Goal: Transaction & Acquisition: Purchase product/service

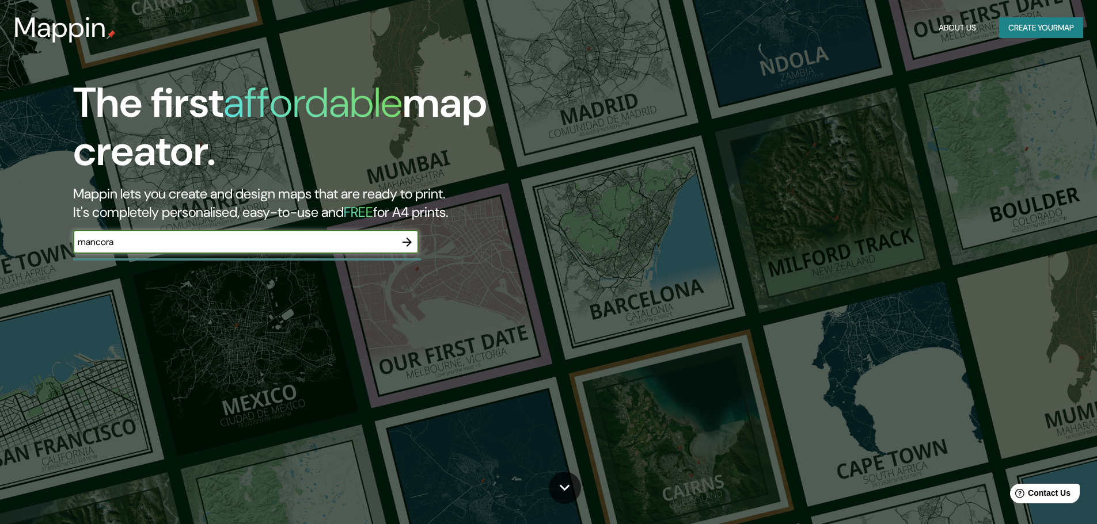
type input "mancora"
click at [410, 239] on icon "button" at bounding box center [407, 242] width 14 height 14
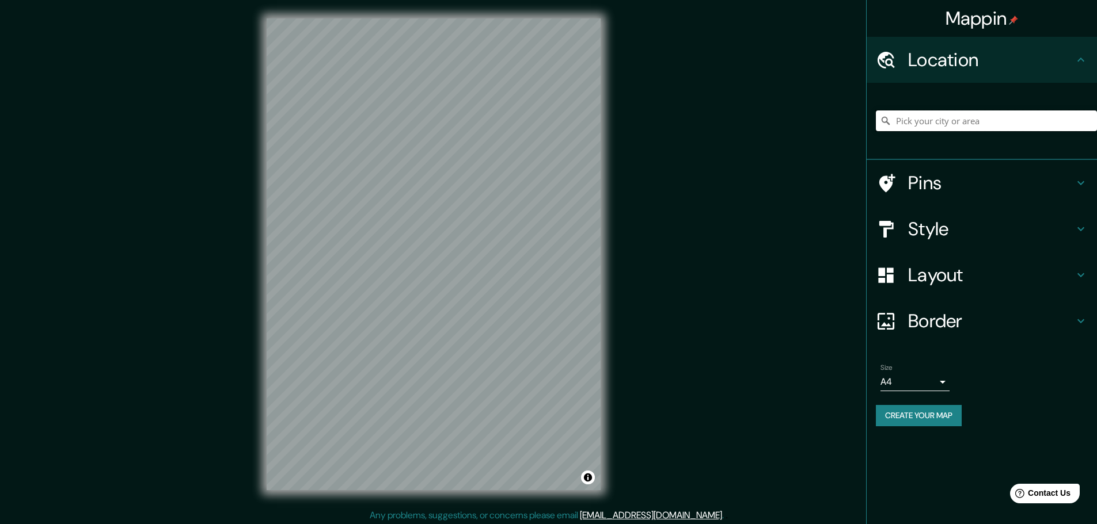
click at [950, 111] on input "Pick your city or area" at bounding box center [986, 121] width 221 height 21
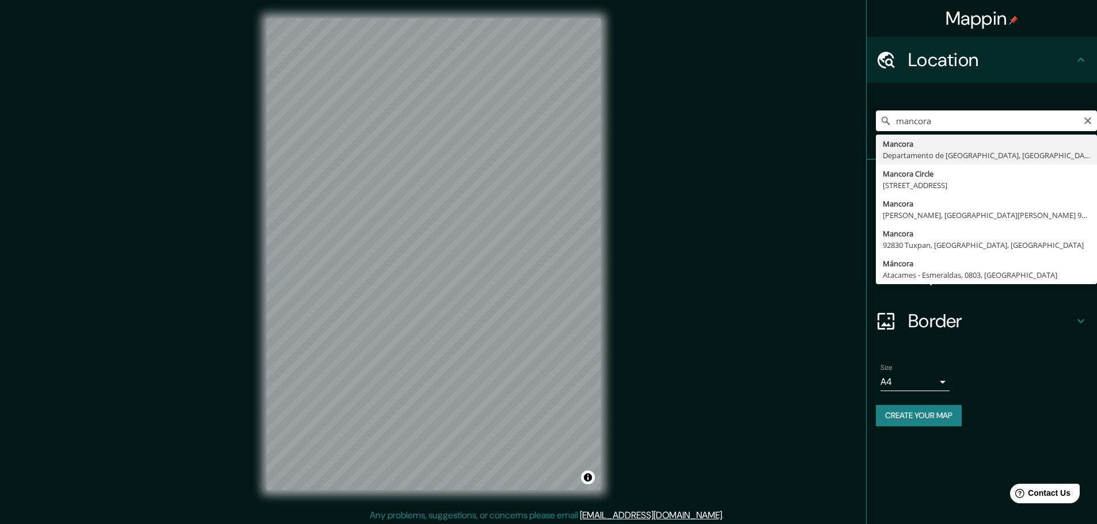
drag, startPoint x: 801, startPoint y: 128, endPoint x: 710, endPoint y: 129, distance: 91.0
click at [747, 128] on div "Mappin Location mancora Mancora Departamento de Piura, Perú Mancora Circle King…" at bounding box center [548, 263] width 1097 height 527
paste input "4°06'43.0"S 81°04'09.8"W"
type input "Mancora, Departamento de Piura, Perú"
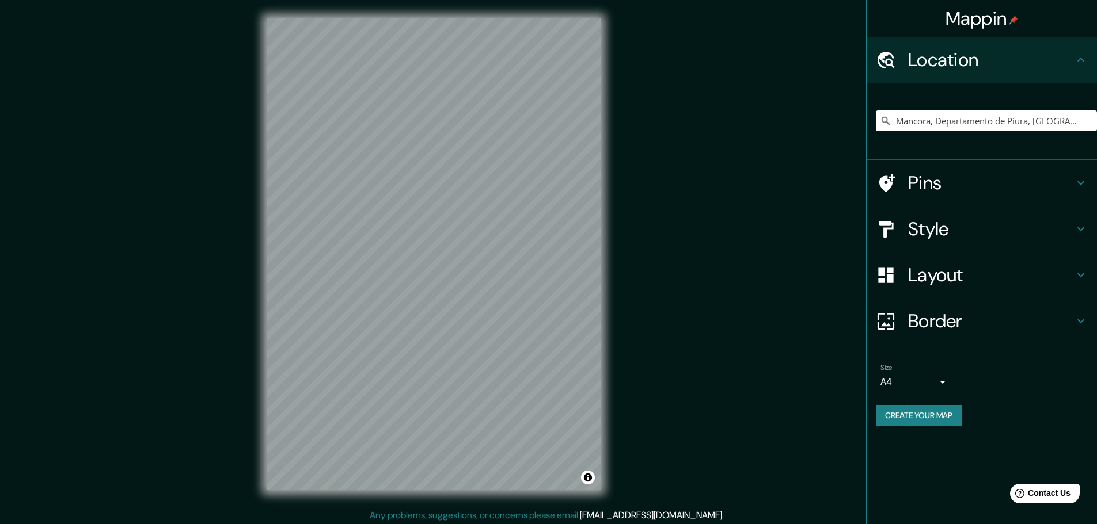
click at [924, 193] on h4 "Pins" at bounding box center [991, 183] width 166 height 23
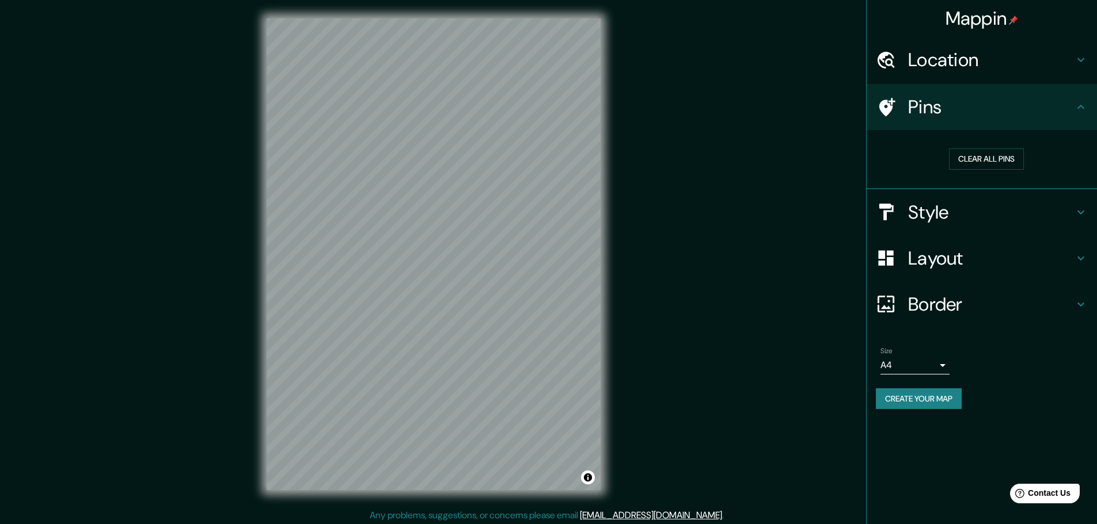
click at [991, 109] on h4 "Pins" at bounding box center [991, 107] width 166 height 23
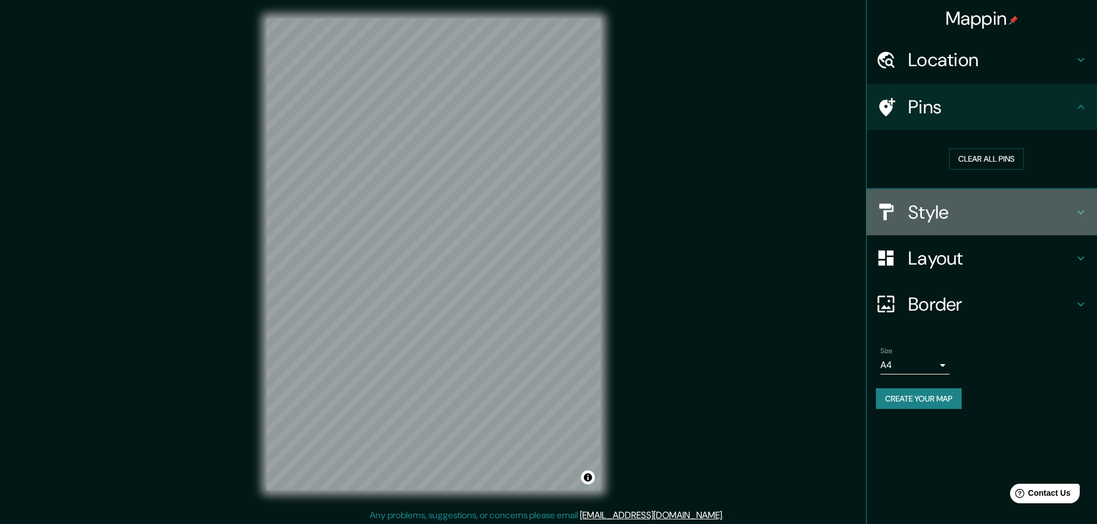
click at [961, 220] on h4 "Style" at bounding box center [991, 212] width 166 height 23
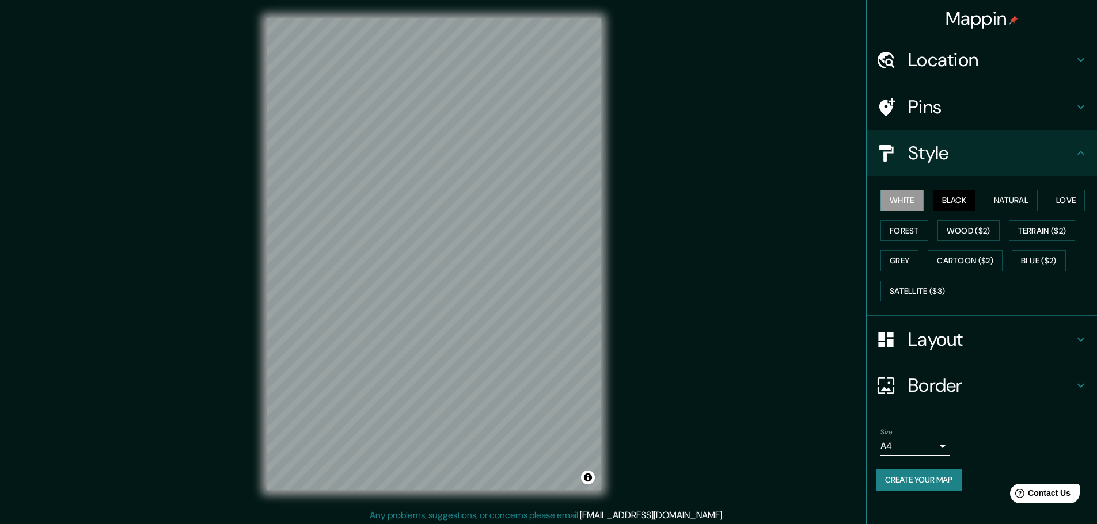
click at [972, 208] on button "Black" at bounding box center [954, 200] width 43 height 21
click at [1010, 205] on button "Natural" at bounding box center [1010, 200] width 53 height 21
click at [1075, 205] on button "Love" at bounding box center [1066, 200] width 38 height 21
click at [915, 231] on button "Forest" at bounding box center [904, 230] width 48 height 21
click at [922, 208] on button "White" at bounding box center [901, 200] width 43 height 21
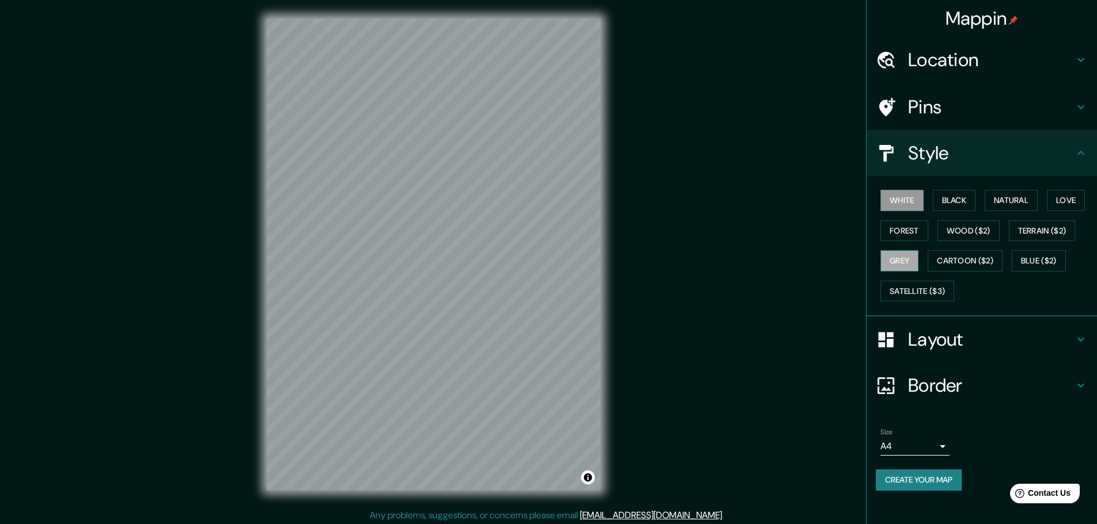
click at [905, 258] on button "Grey" at bounding box center [899, 260] width 38 height 21
click at [911, 205] on button "White" at bounding box center [901, 200] width 43 height 21
click at [931, 345] on h4 "Layout" at bounding box center [991, 339] width 166 height 23
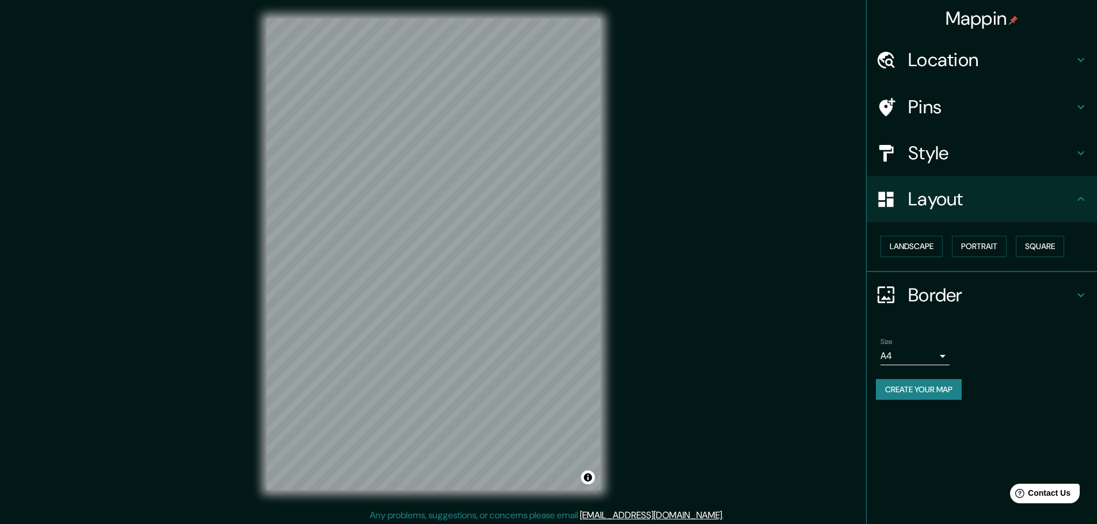
click at [968, 303] on h4 "Border" at bounding box center [991, 295] width 166 height 23
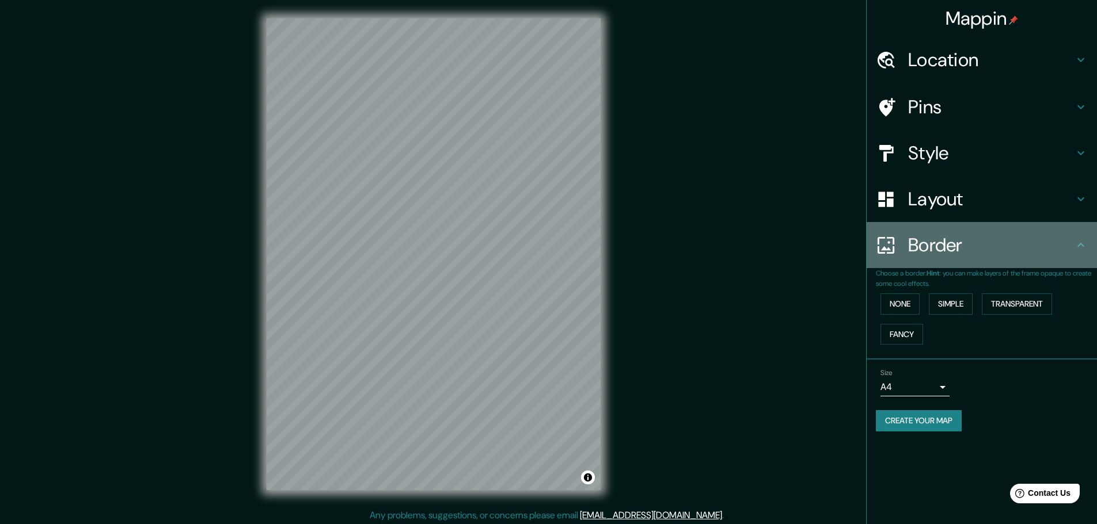
click at [960, 235] on h4 "Border" at bounding box center [991, 245] width 166 height 23
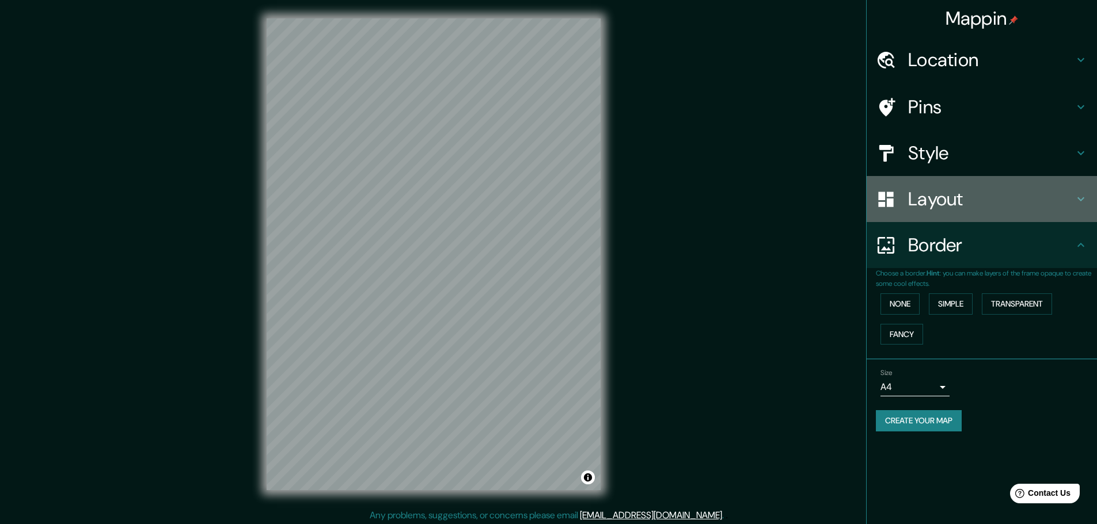
click at [952, 207] on h4 "Layout" at bounding box center [991, 199] width 166 height 23
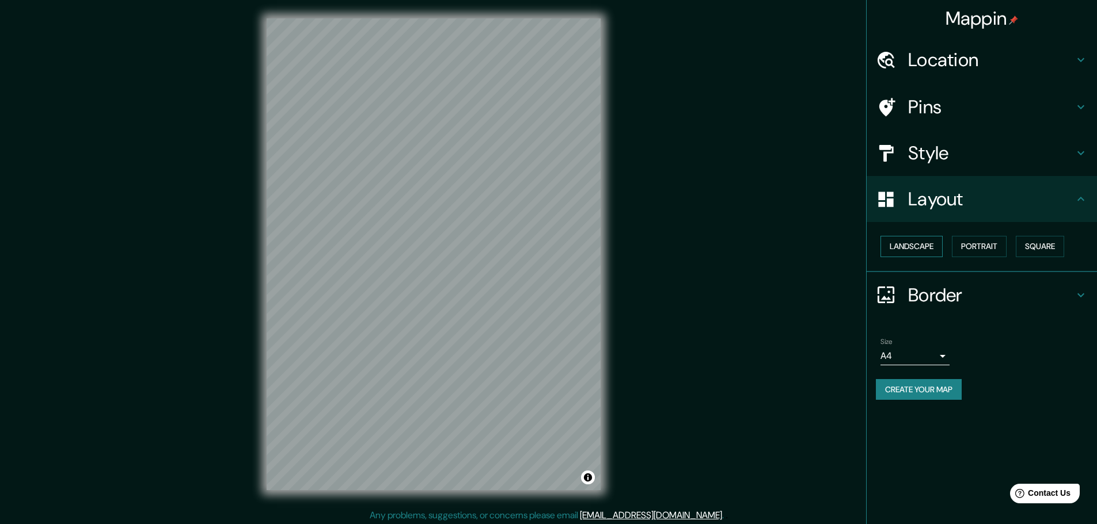
click at [911, 252] on button "Landscape" at bounding box center [911, 246] width 62 height 21
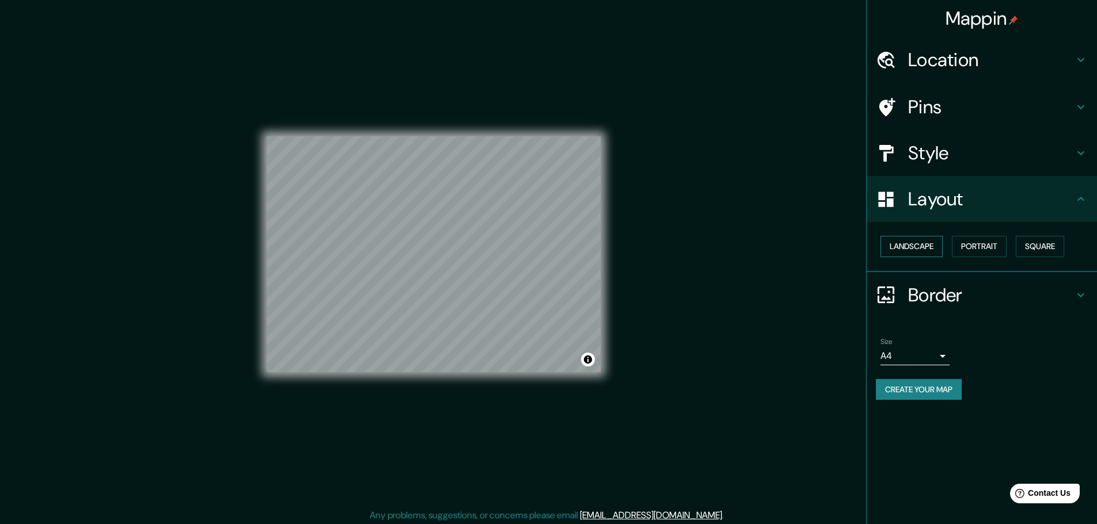
click at [920, 252] on button "Landscape" at bounding box center [911, 246] width 62 height 21
click at [968, 249] on button "Portrait" at bounding box center [979, 246] width 55 height 21
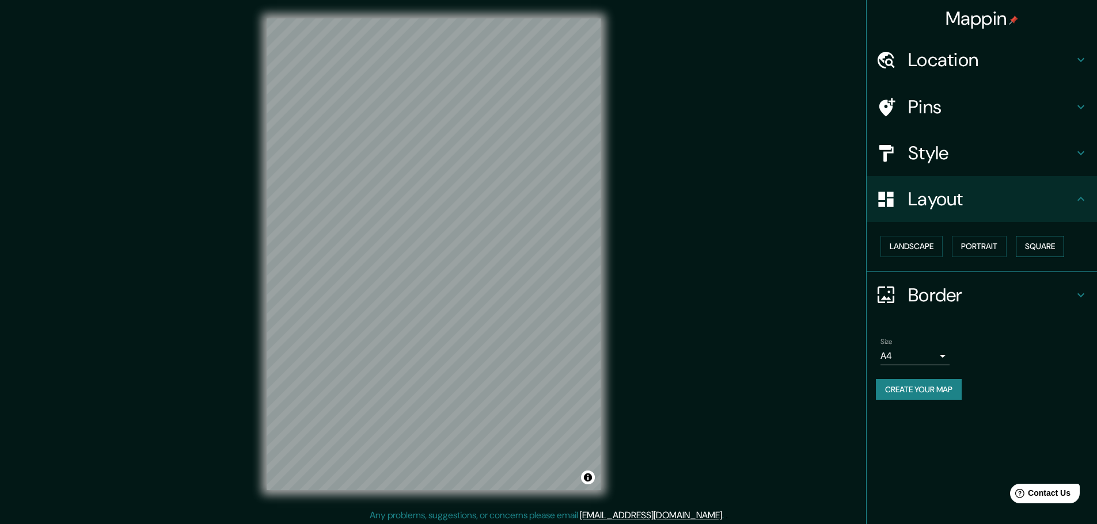
click at [1040, 253] on button "Square" at bounding box center [1039, 246] width 48 height 21
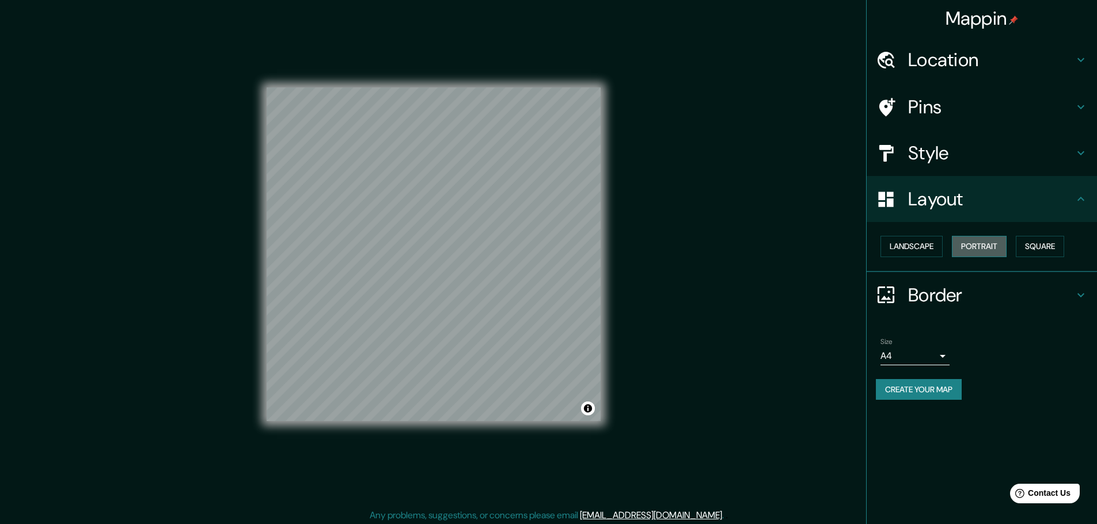
click at [973, 252] on button "Portrait" at bounding box center [979, 246] width 55 height 21
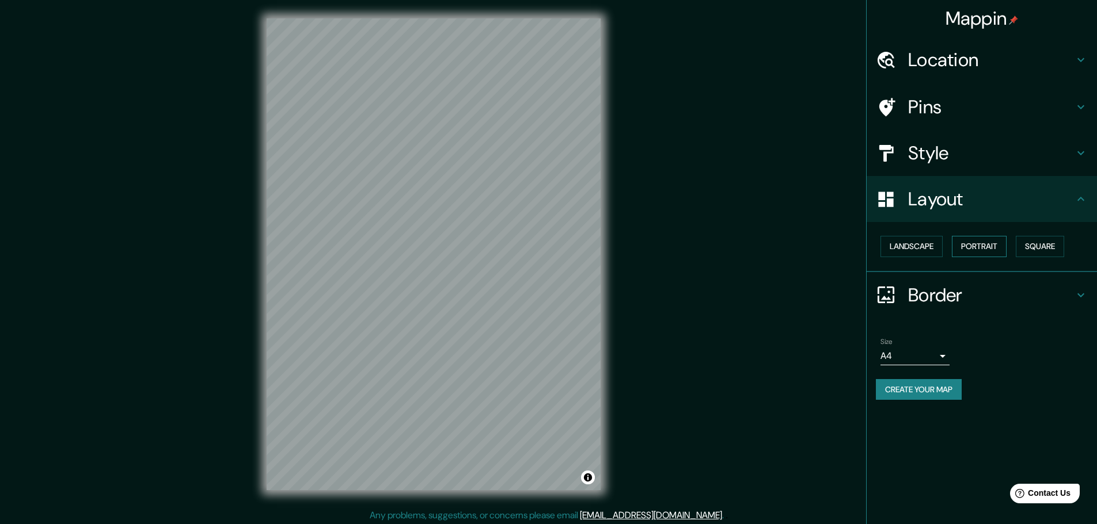
click at [1006, 253] on button "Portrait" at bounding box center [979, 246] width 55 height 21
click at [1030, 259] on div "Landscape Portrait Square" at bounding box center [986, 246] width 221 height 31
click at [1029, 251] on button "Square" at bounding box center [1039, 246] width 48 height 21
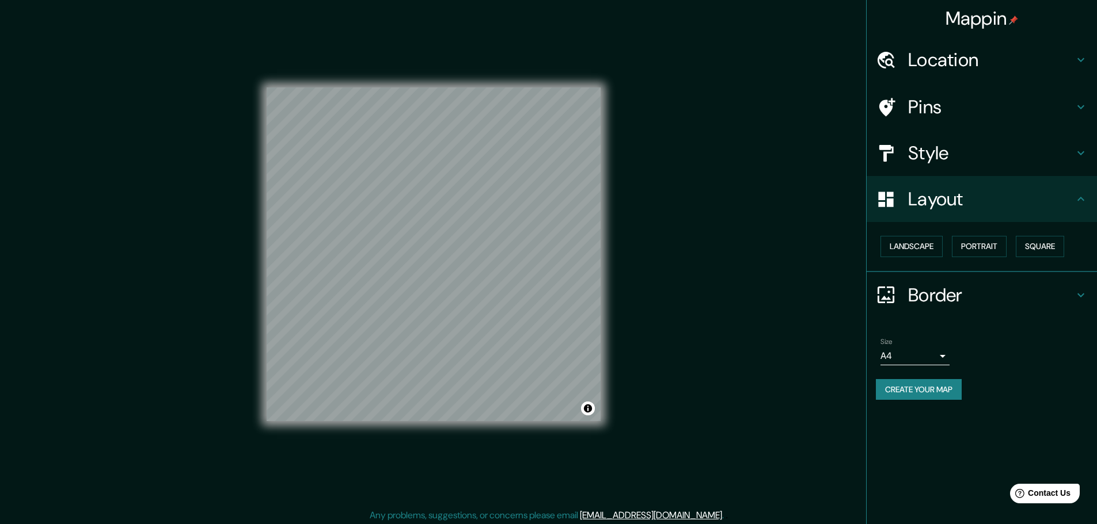
drag, startPoint x: 994, startPoint y: 287, endPoint x: 983, endPoint y: 303, distance: 19.2
click at [993, 287] on h4 "Border" at bounding box center [991, 295] width 166 height 23
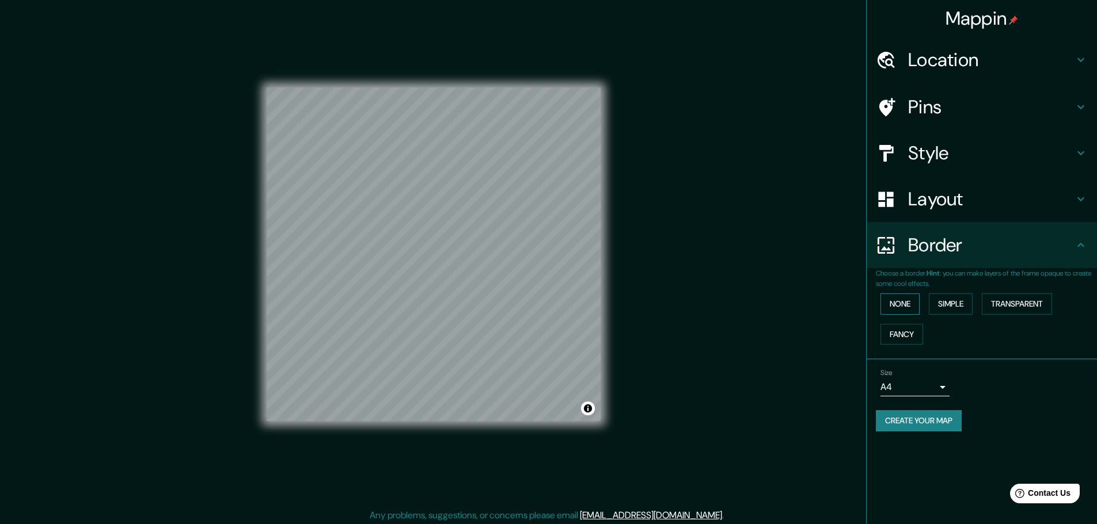
click at [908, 306] on button "None" at bounding box center [899, 304] width 39 height 21
click at [958, 306] on button "Simple" at bounding box center [951, 304] width 44 height 21
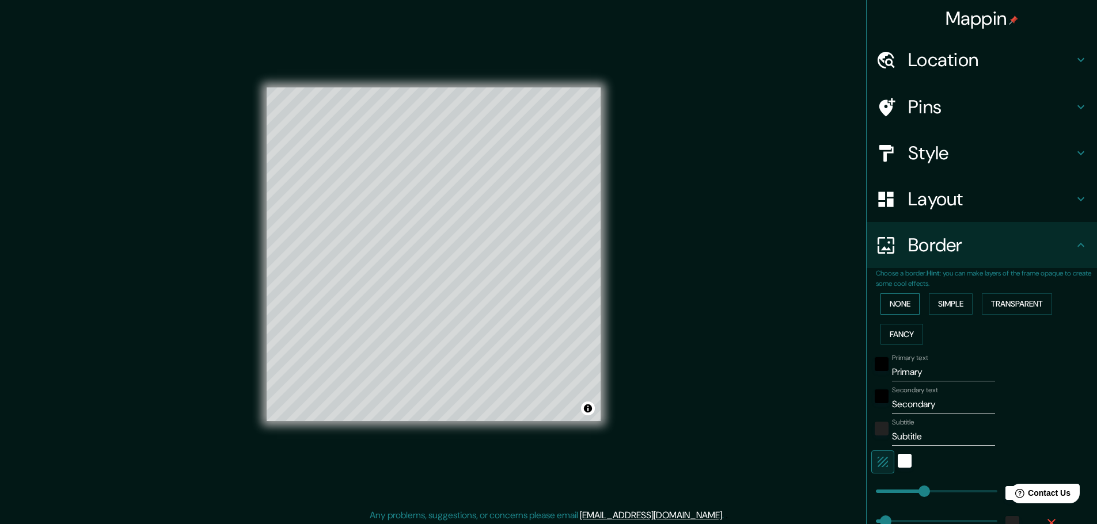
click at [888, 306] on button "None" at bounding box center [899, 304] width 39 height 21
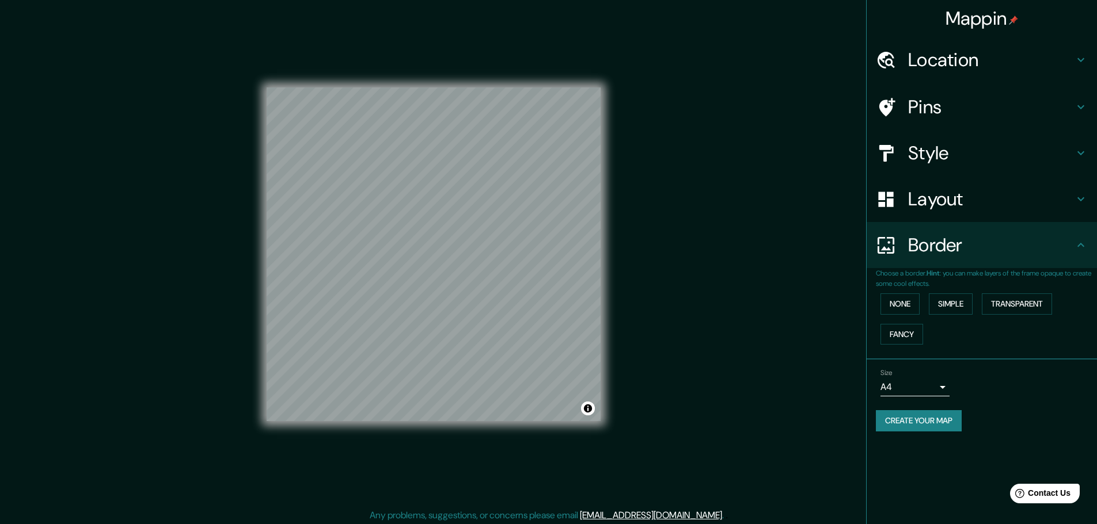
click at [965, 203] on h4 "Layout" at bounding box center [991, 199] width 166 height 23
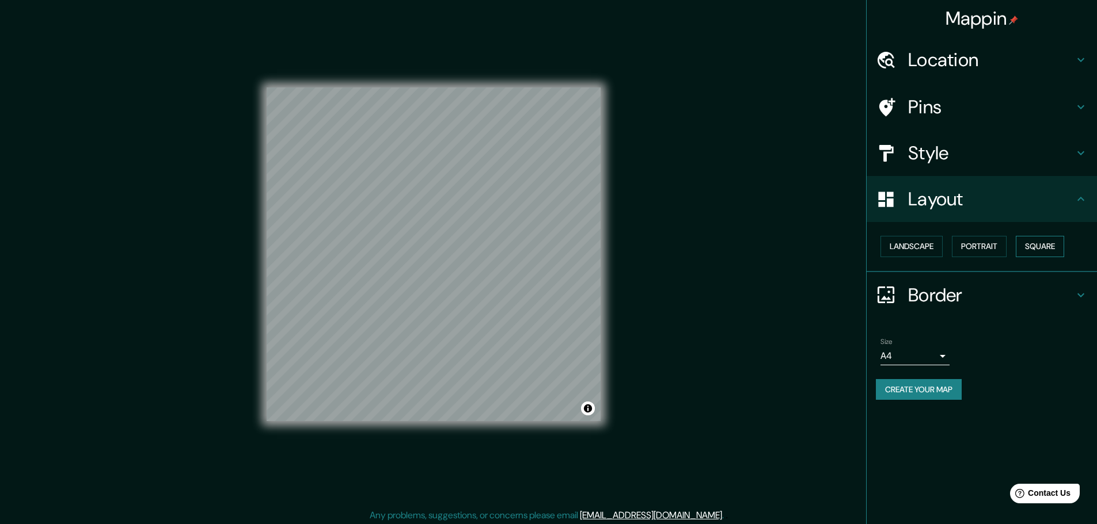
click at [1043, 249] on button "Square" at bounding box center [1039, 246] width 48 height 21
click at [993, 249] on button "Portrait" at bounding box center [979, 246] width 55 height 21
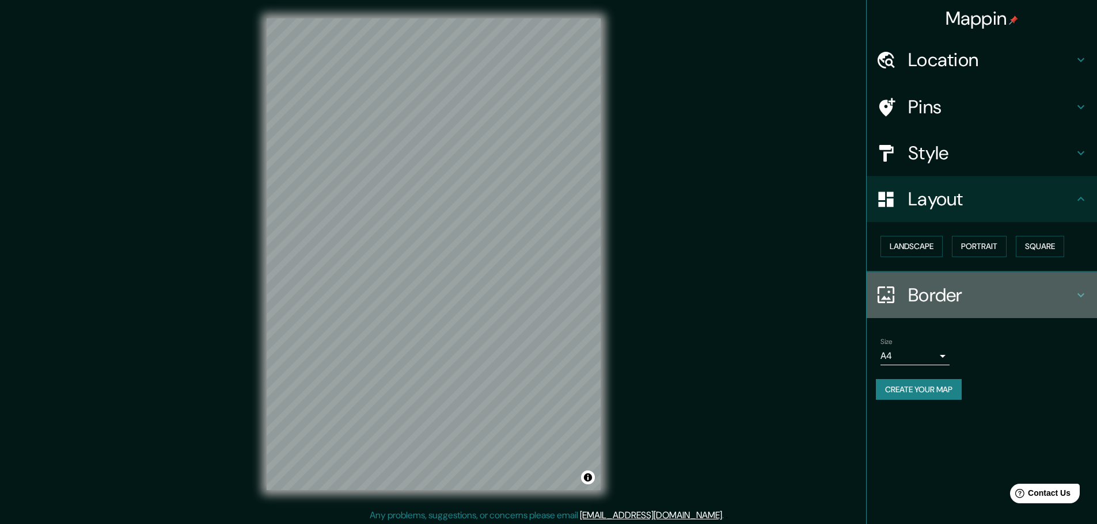
drag, startPoint x: 931, startPoint y: 298, endPoint x: 914, endPoint y: 336, distance: 41.5
click at [930, 302] on h4 "Border" at bounding box center [991, 295] width 166 height 23
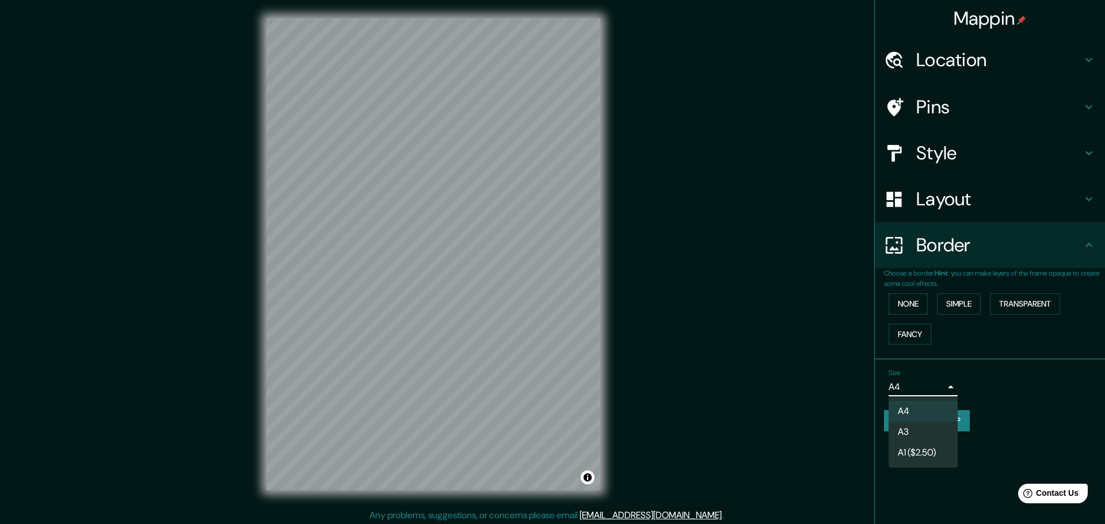
click at [920, 383] on body "Mappin Location Mancora, Departamento de Piura, Perú Pins Style Layout Border C…" at bounding box center [552, 262] width 1105 height 524
click at [923, 426] on li "A3" at bounding box center [923, 432] width 69 height 21
type input "a4"
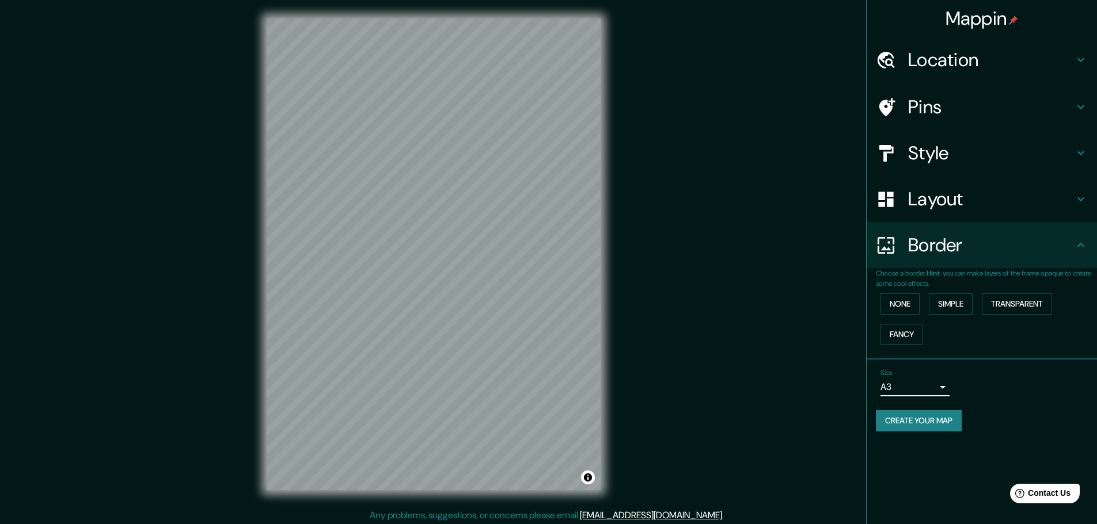
click at [931, 420] on button "Create your map" at bounding box center [919, 420] width 86 height 21
click at [934, 425] on button "Create your map" at bounding box center [919, 420] width 86 height 21
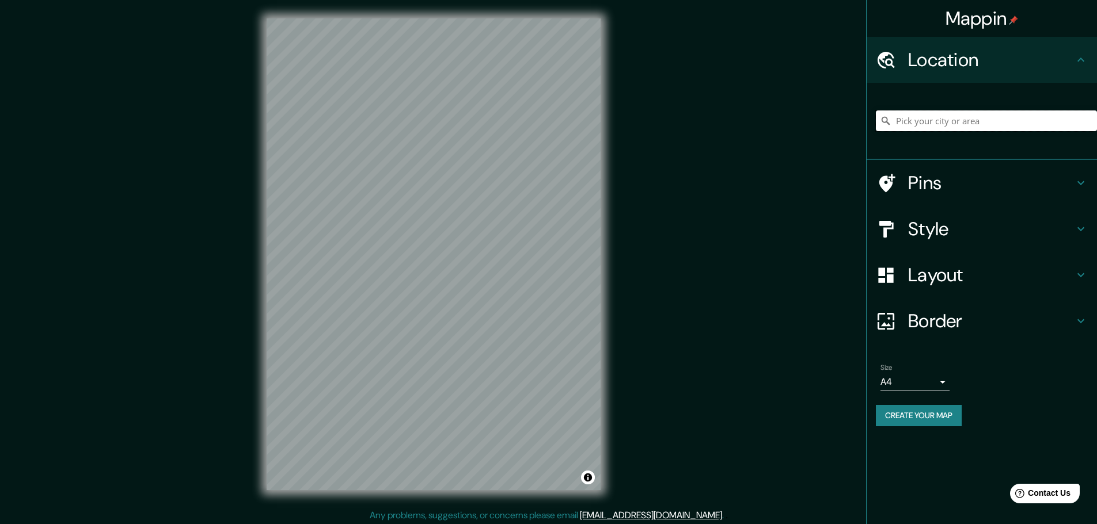
click at [968, 116] on input "Pick your city or area" at bounding box center [986, 121] width 221 height 21
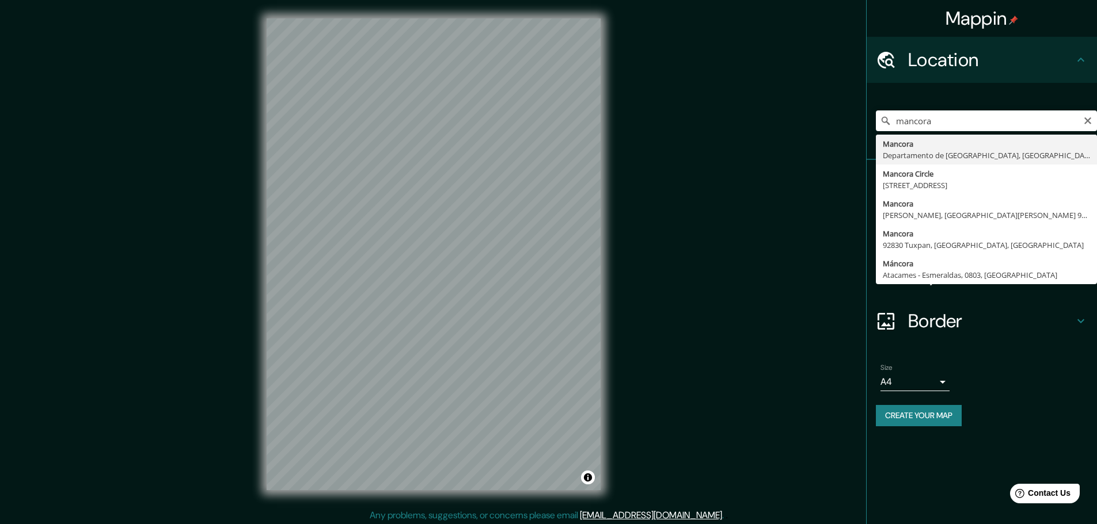
type input "Mancora, Departamento de Piura, Perú"
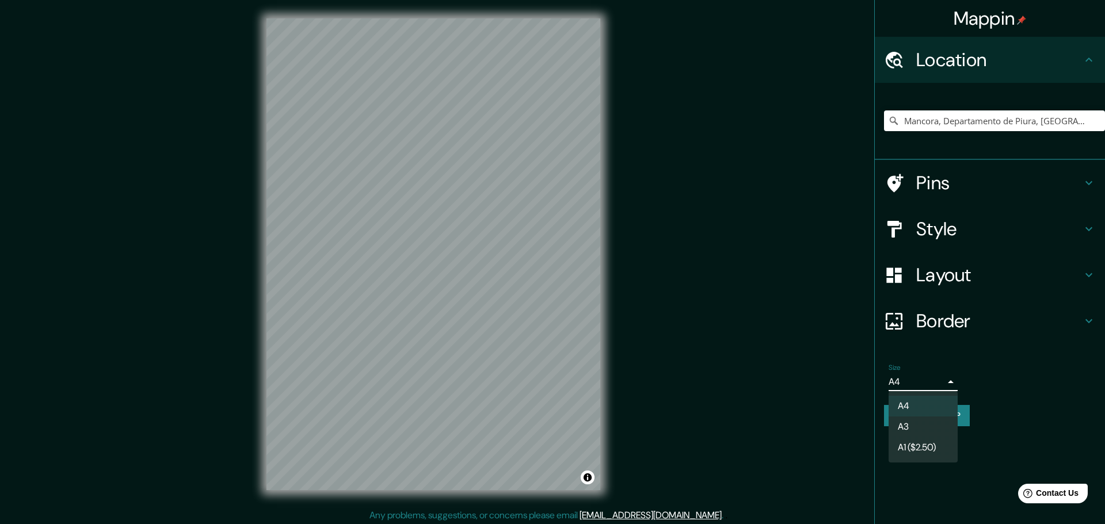
click at [927, 385] on body "Mappin Location Mancora, Departamento de Piura, Perú Pins Style Layout Border C…" at bounding box center [552, 262] width 1105 height 524
click at [914, 425] on li "A3" at bounding box center [923, 427] width 69 height 21
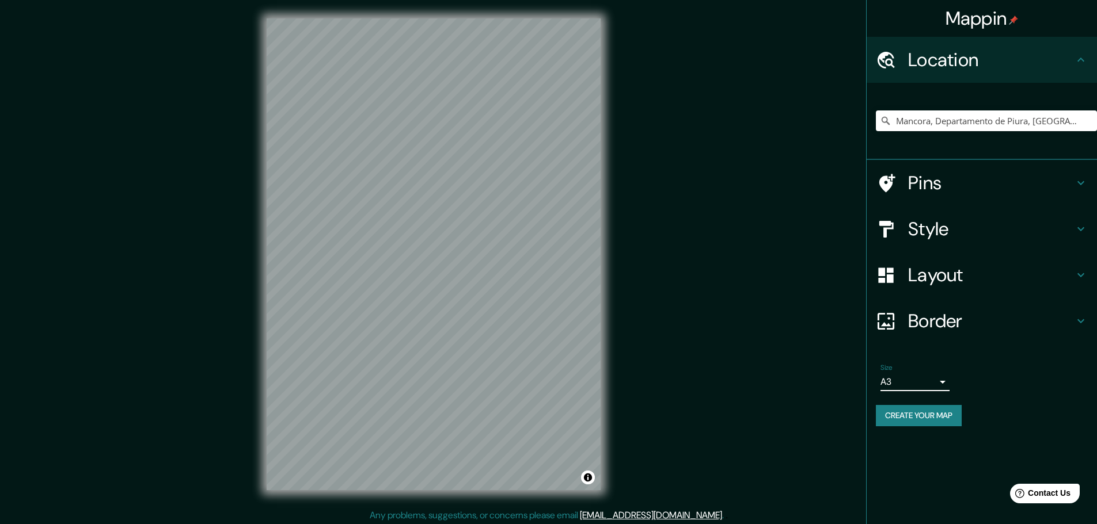
click at [914, 413] on button "Create your map" at bounding box center [919, 415] width 86 height 21
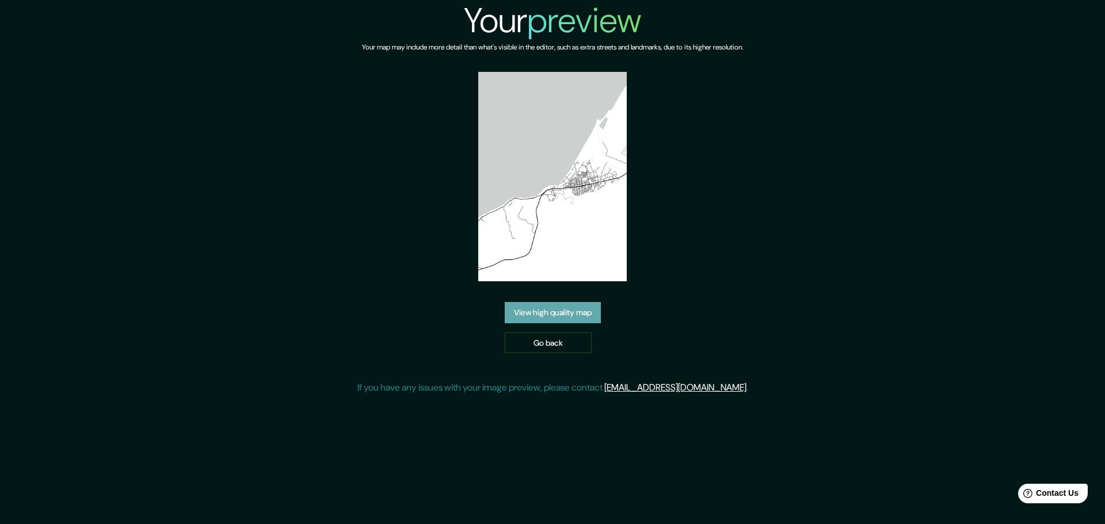
click at [574, 313] on link "View high quality map" at bounding box center [553, 312] width 96 height 21
